Goal: Find contact information: Find contact information

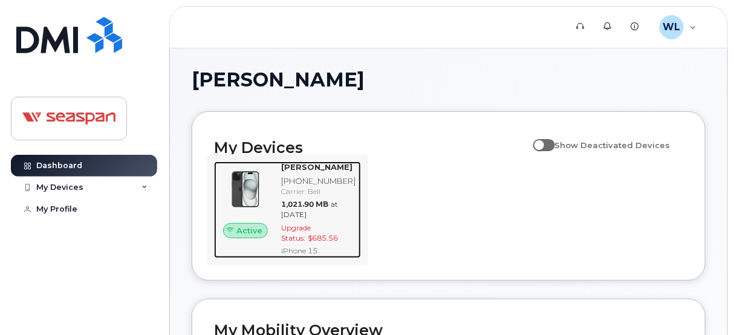
click at [322, 182] on div "[PHONE_NUMBER]" at bounding box center [319, 180] width 74 height 11
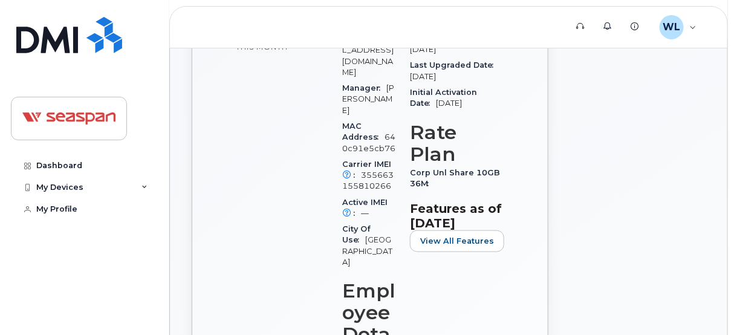
scroll to position [302, 0]
click at [466, 246] on span "View All Features" at bounding box center [457, 240] width 74 height 11
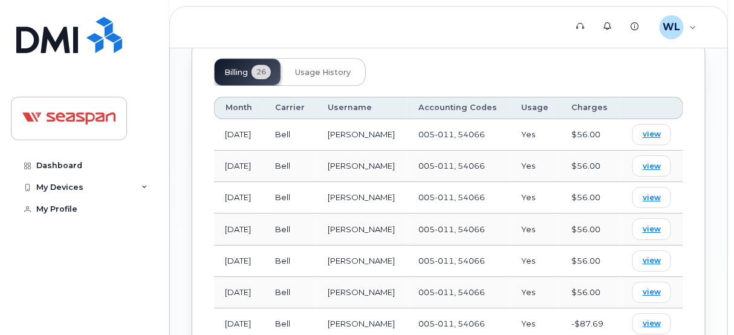
scroll to position [1160, 0]
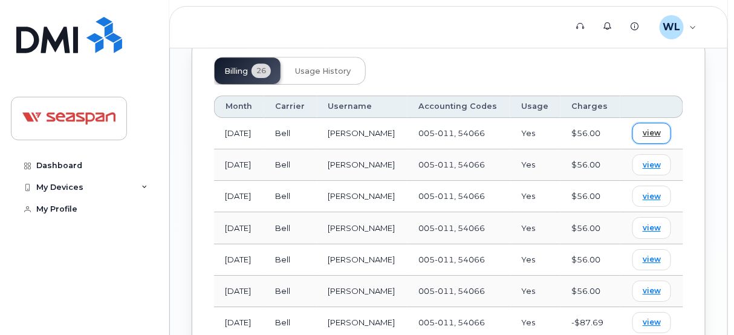
click at [659, 138] on span "view" at bounding box center [652, 133] width 18 height 11
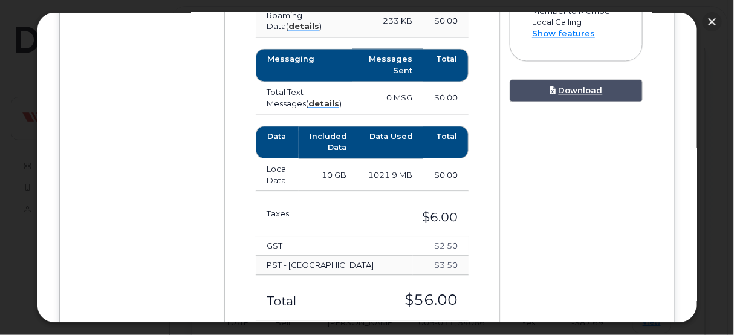
scroll to position [846, 0]
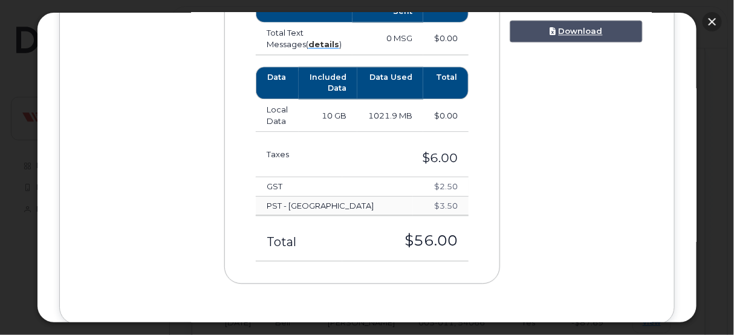
click at [712, 18] on button "button" at bounding box center [712, 21] width 19 height 19
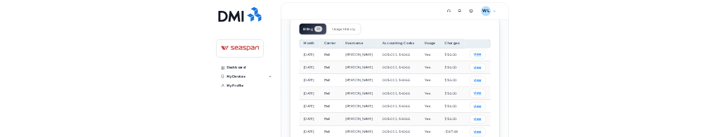
scroll to position [1159, 0]
